Goal: Transaction & Acquisition: Subscribe to service/newsletter

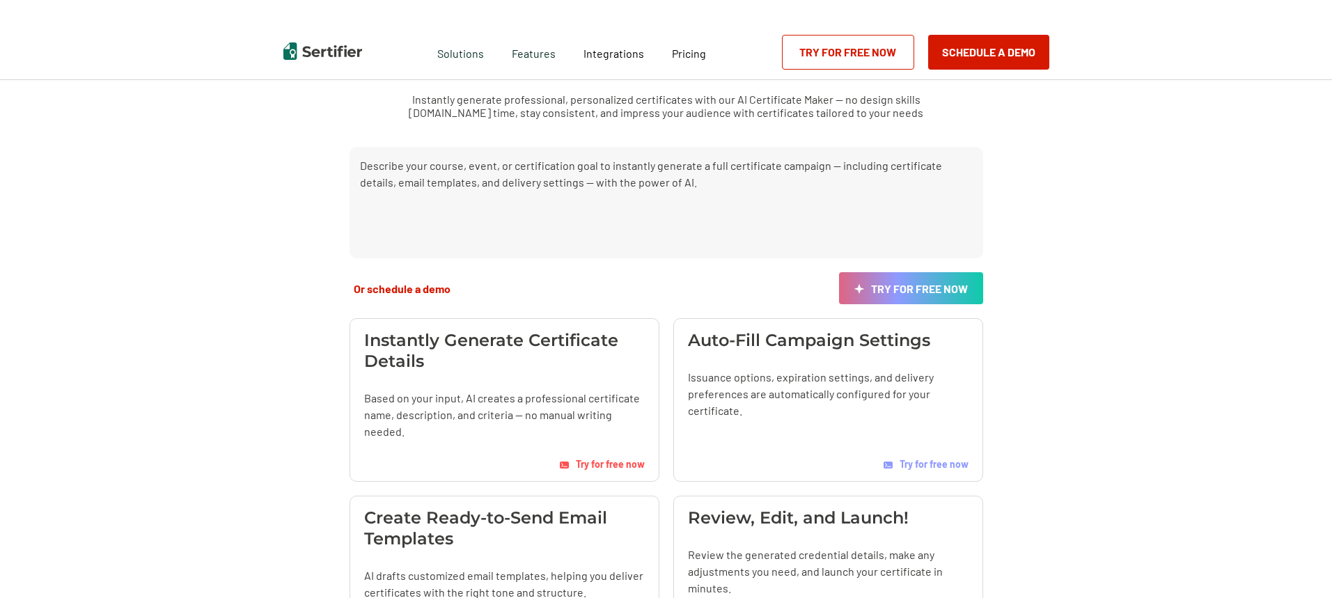
scroll to position [209, 0]
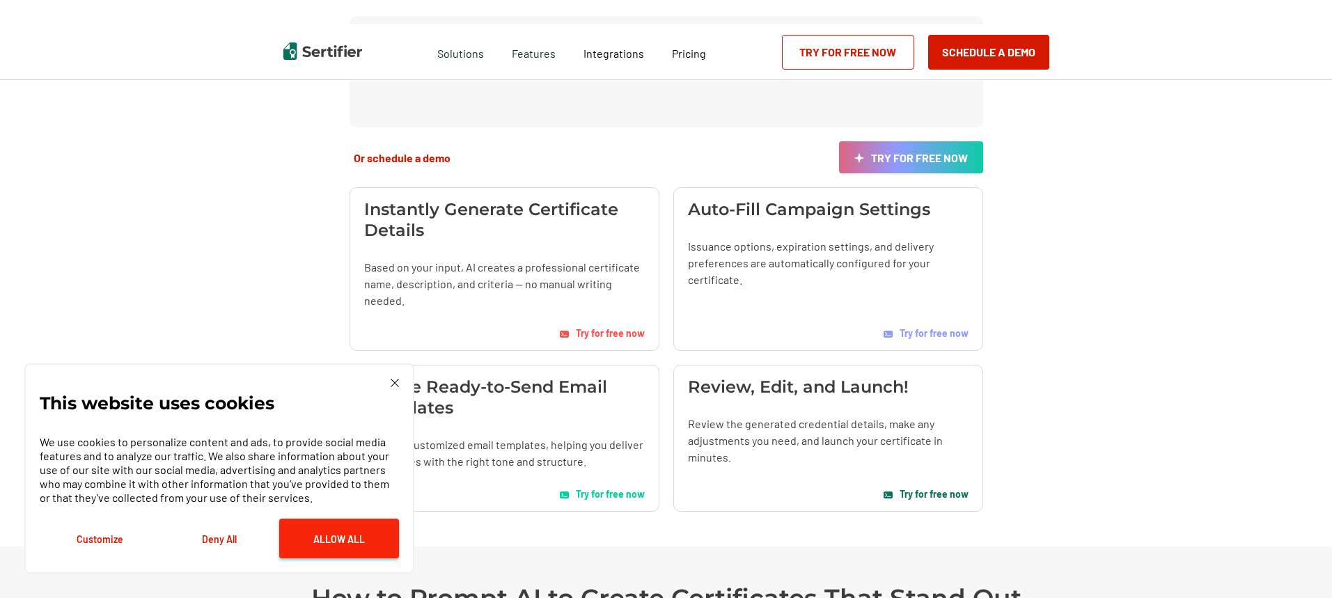
click at [344, 544] on button "Allow All" at bounding box center [339, 539] width 120 height 40
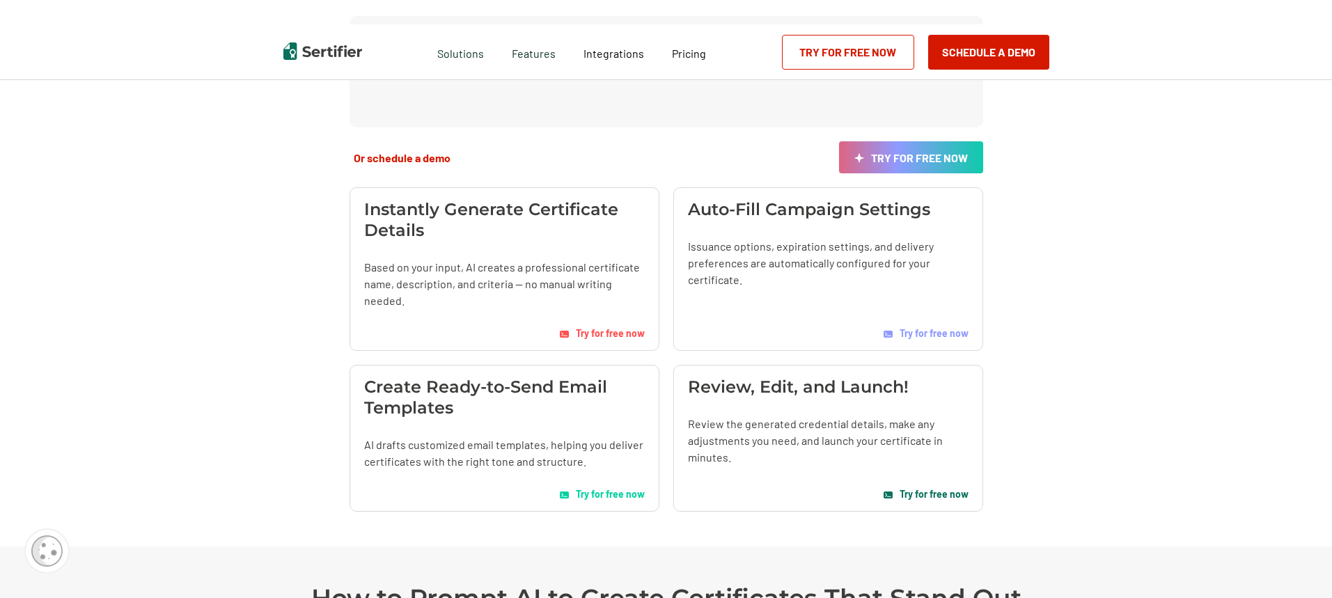
click at [599, 333] on span "Try for free now" at bounding box center [610, 333] width 69 height 12
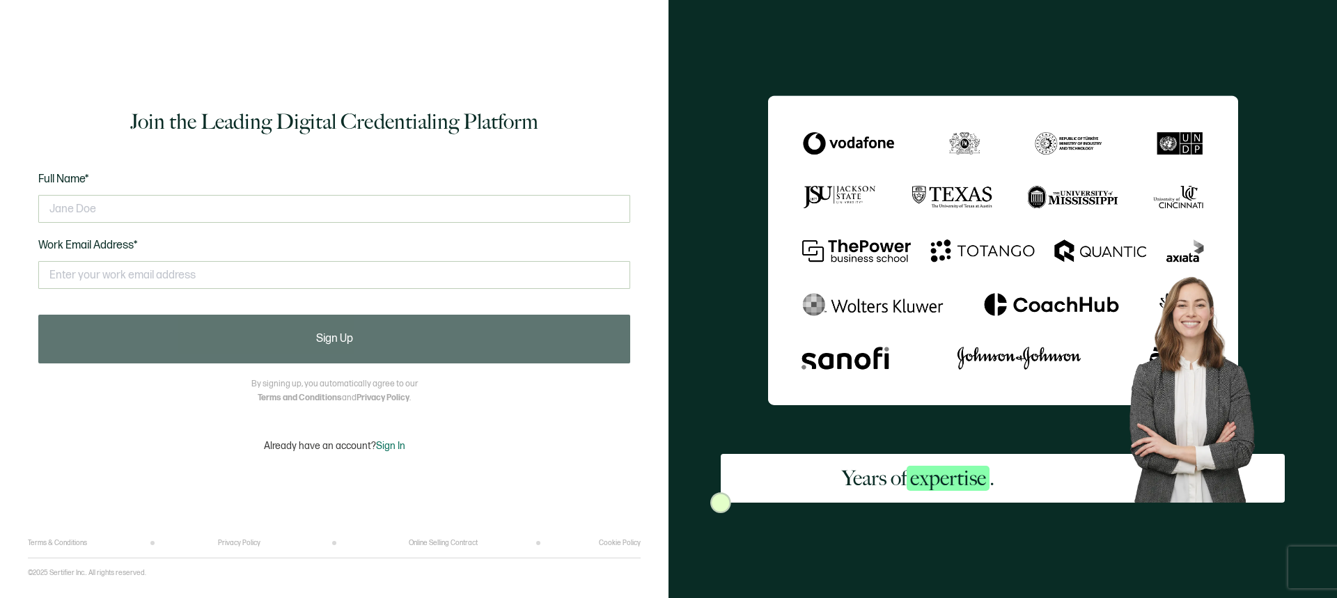
click at [90, 556] on div "Terms & Conditions Privacy Policy Online Selling Contract Cookie Policy" at bounding box center [334, 548] width 613 height 19
click at [76, 541] on link "Terms & Conditions" at bounding box center [57, 543] width 59 height 8
